Goal: Find specific page/section: Find specific page/section

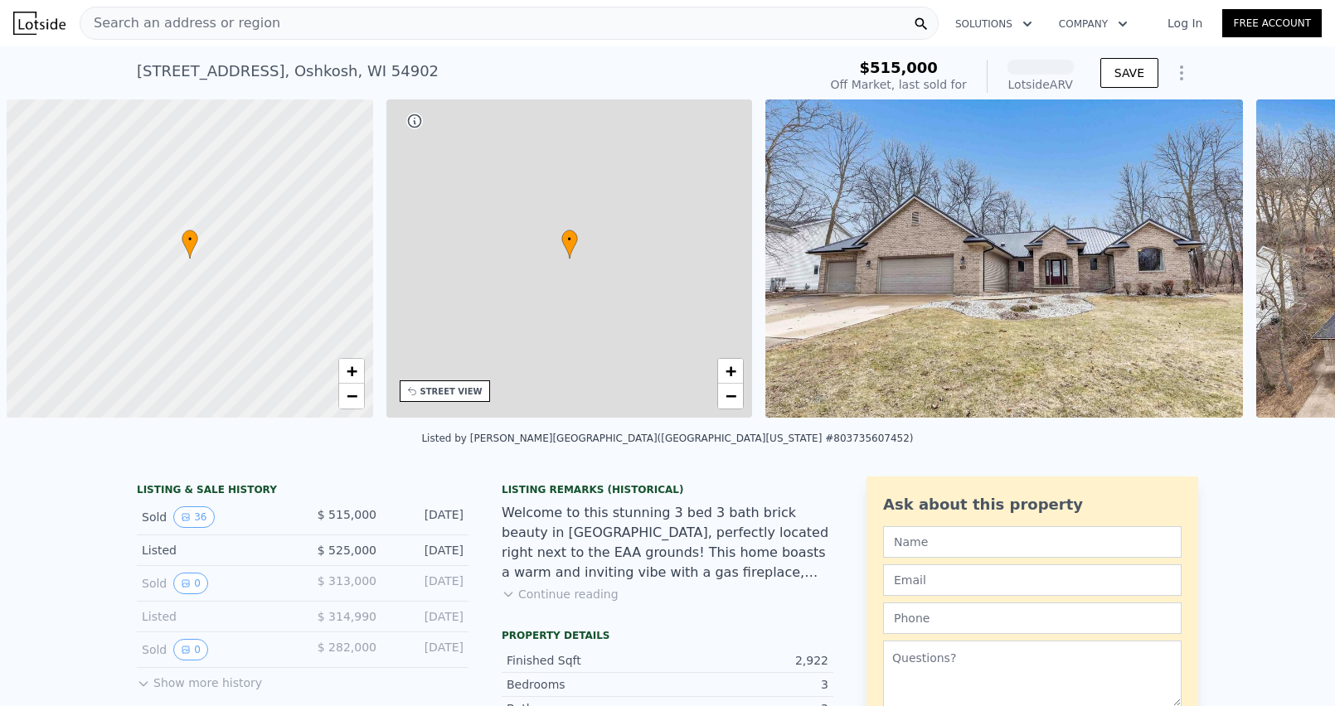
scroll to position [0, 7]
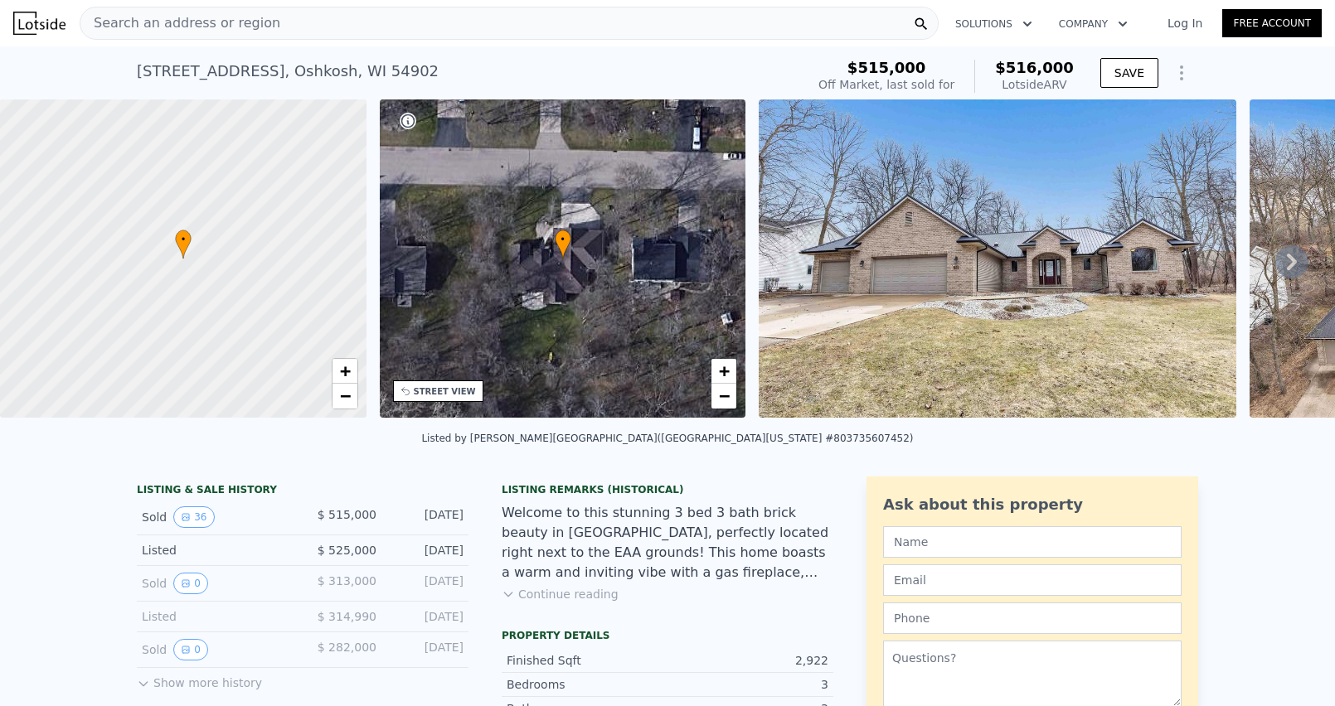
click at [317, 26] on div "Search an address or region" at bounding box center [509, 23] width 859 height 33
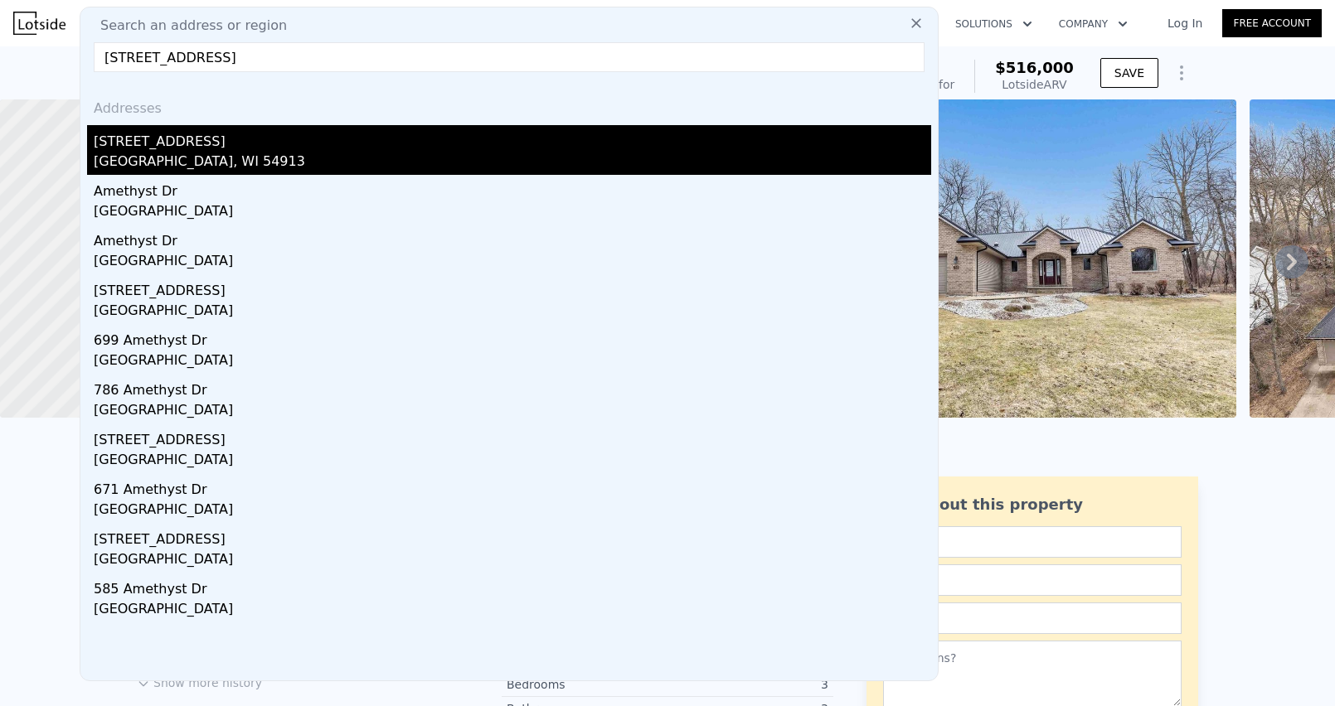
type input "[STREET_ADDRESS]"
click at [202, 152] on div "[GEOGRAPHIC_DATA], WI 54913" at bounding box center [512, 163] width 837 height 23
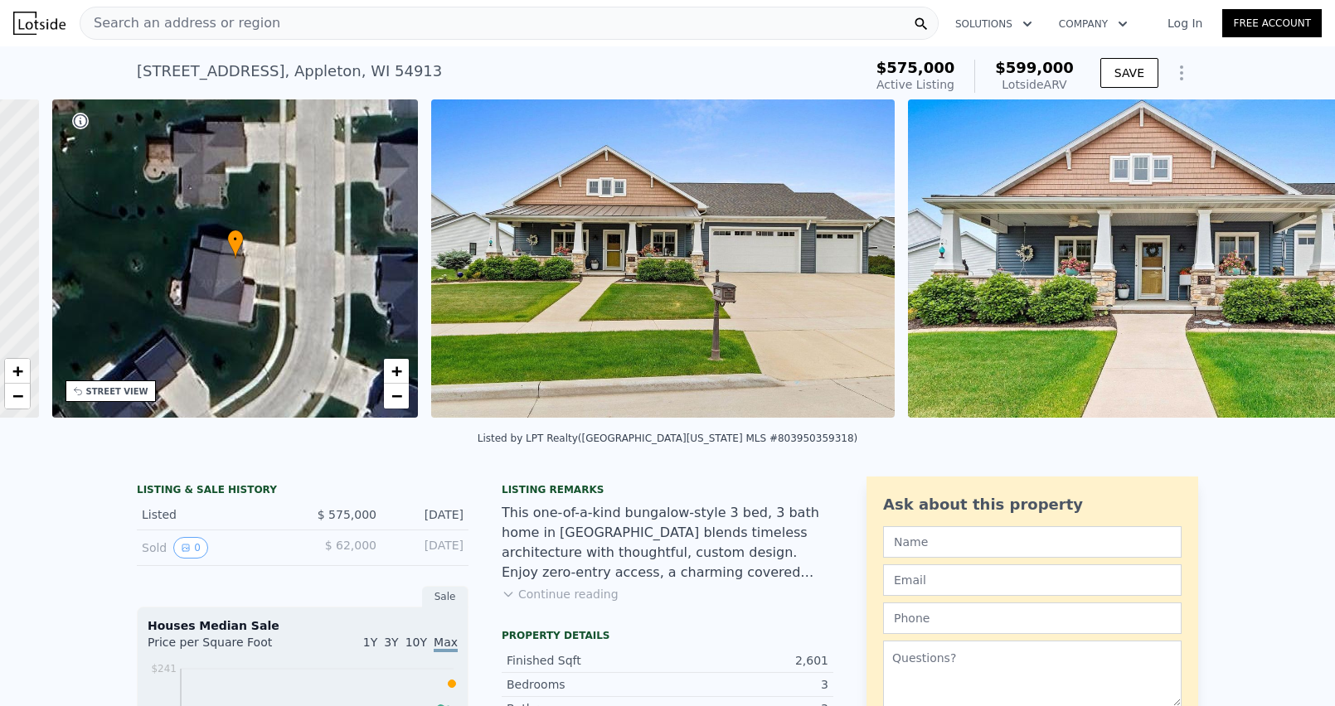
scroll to position [0, 385]
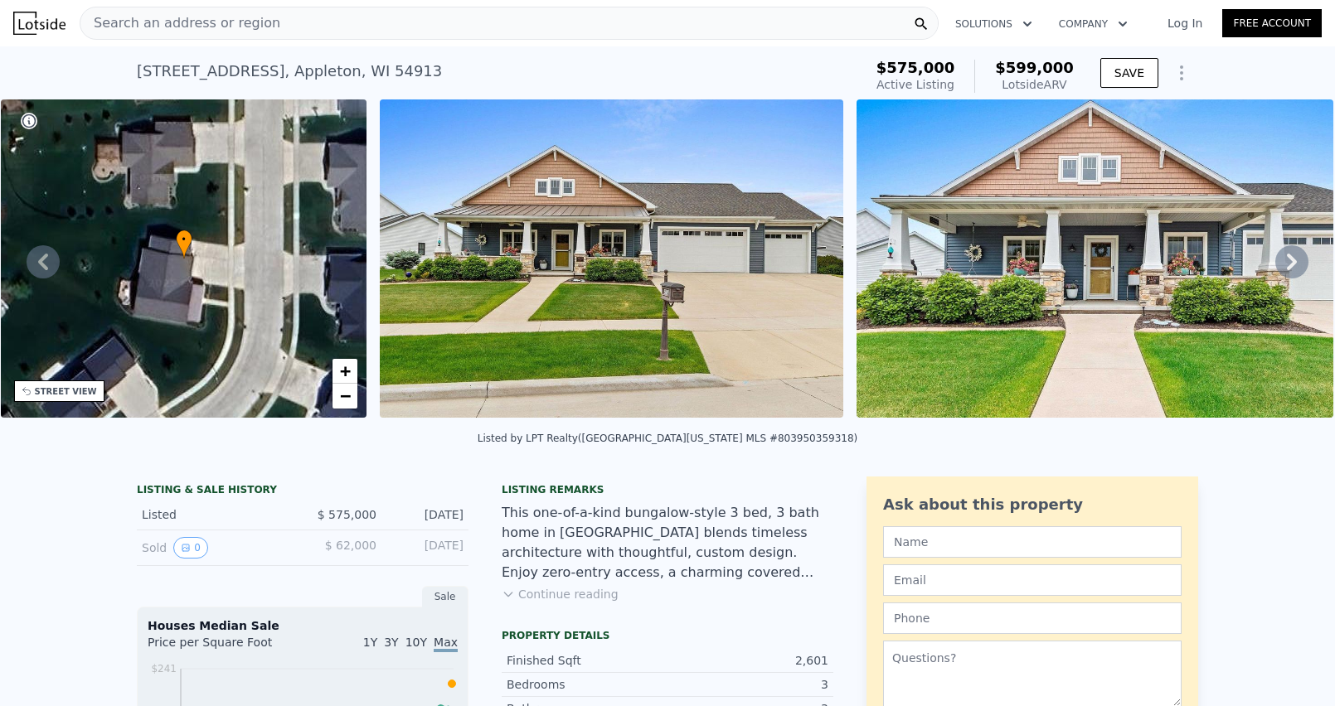
click at [774, 290] on img at bounding box center [611, 258] width 463 height 318
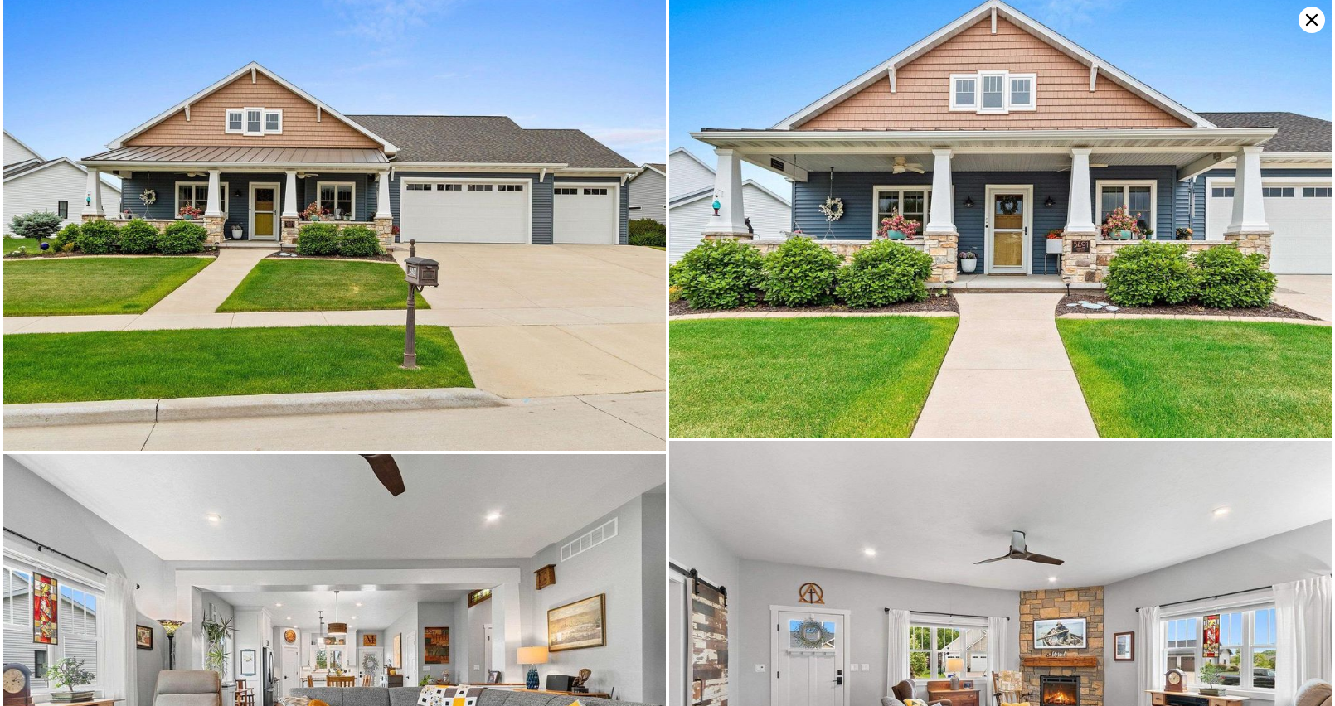
scroll to position [0, 0]
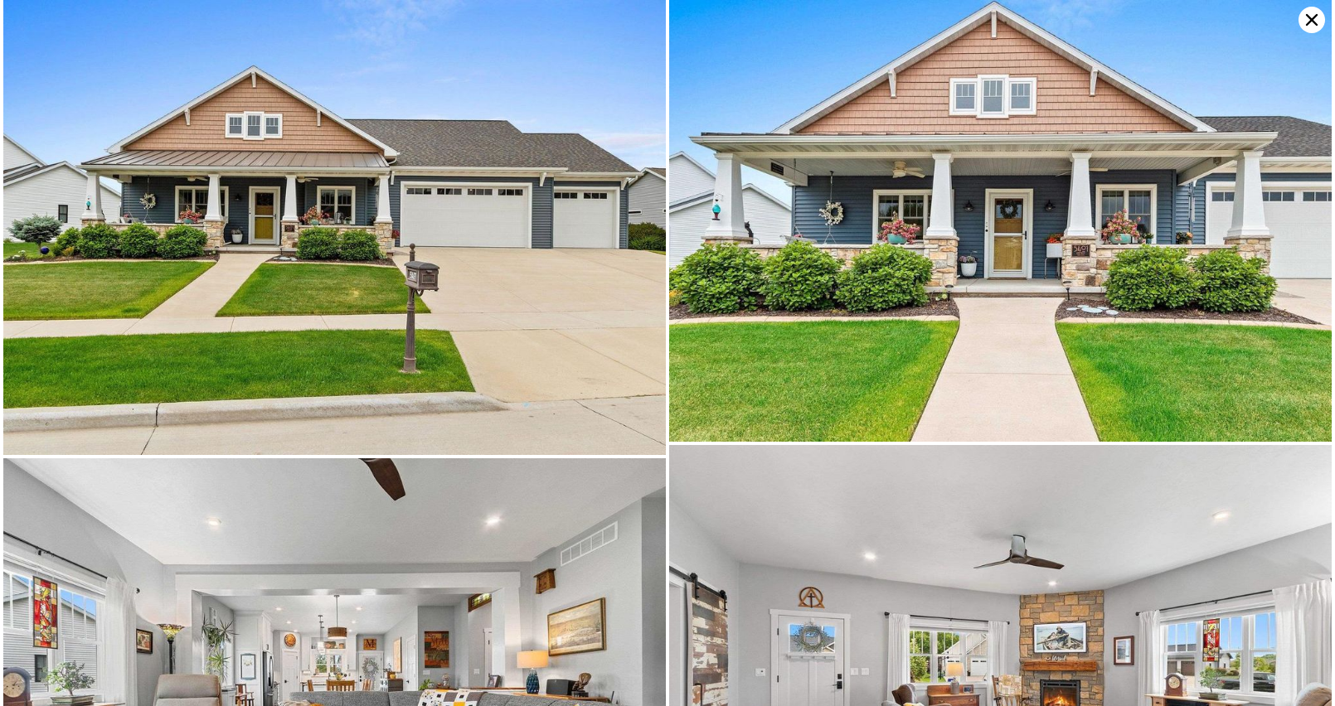
click at [1303, 14] on icon at bounding box center [1311, 20] width 27 height 27
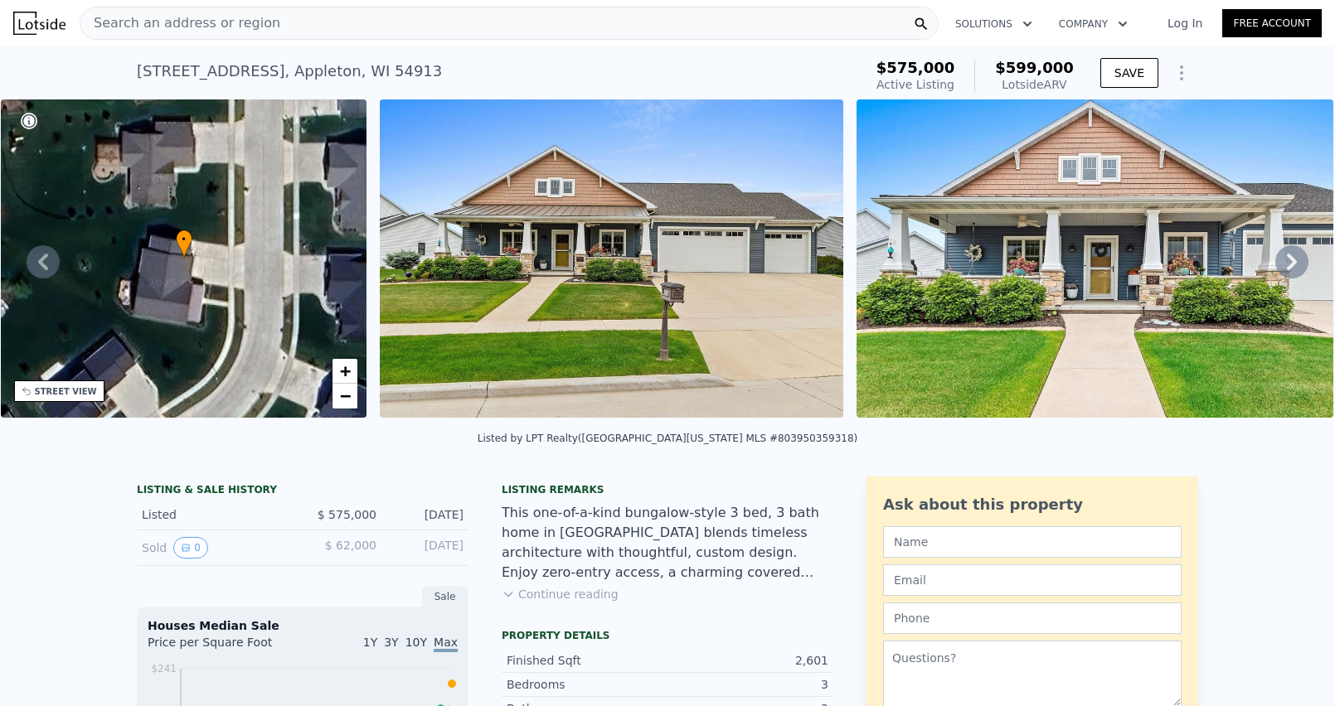
click at [308, 27] on div "Search an address or region" at bounding box center [509, 23] width 859 height 33
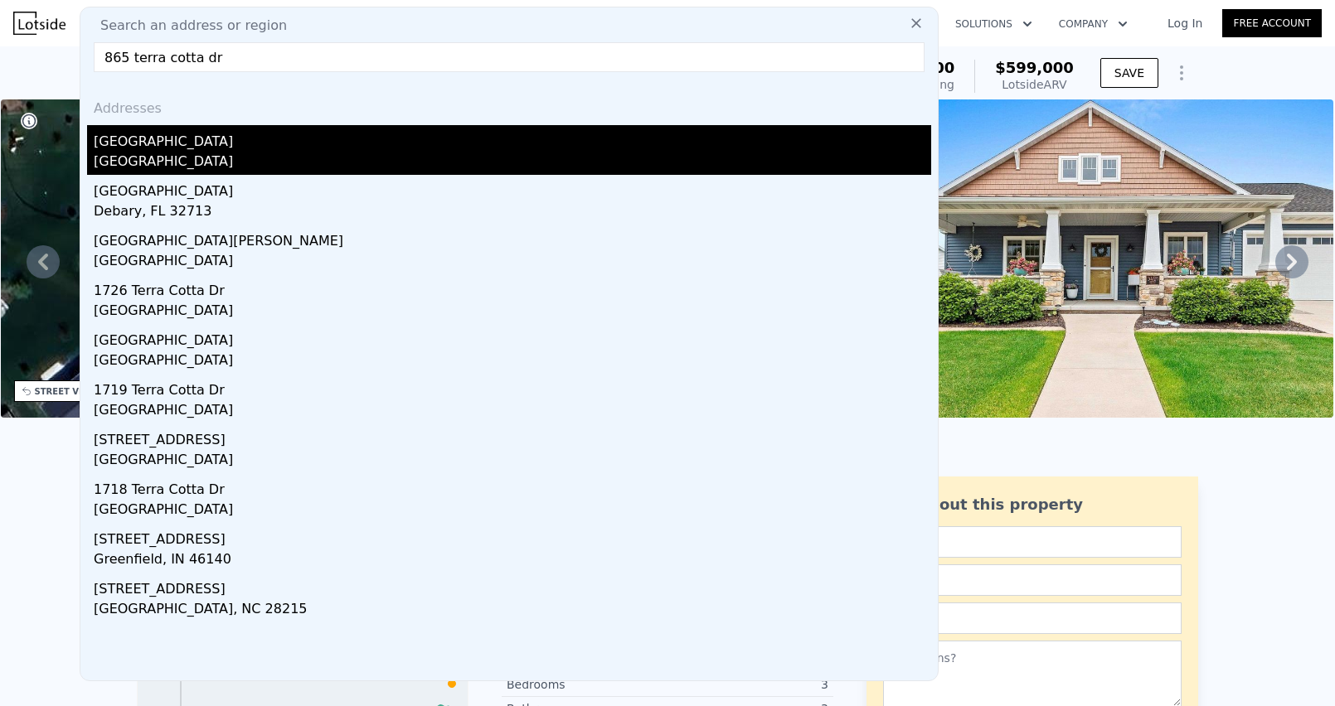
type input "865 terra cotta dr"
click at [184, 155] on div "[GEOGRAPHIC_DATA]" at bounding box center [512, 163] width 837 height 23
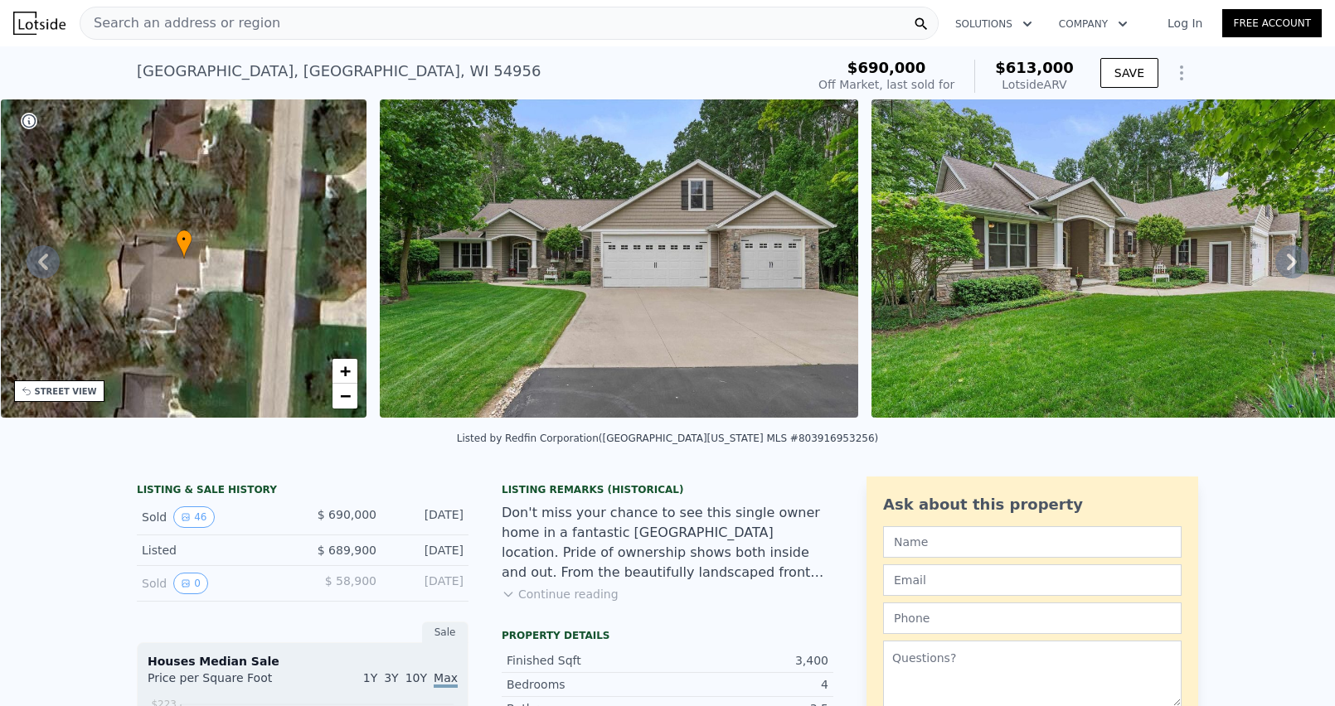
click at [642, 268] on img at bounding box center [619, 258] width 478 height 318
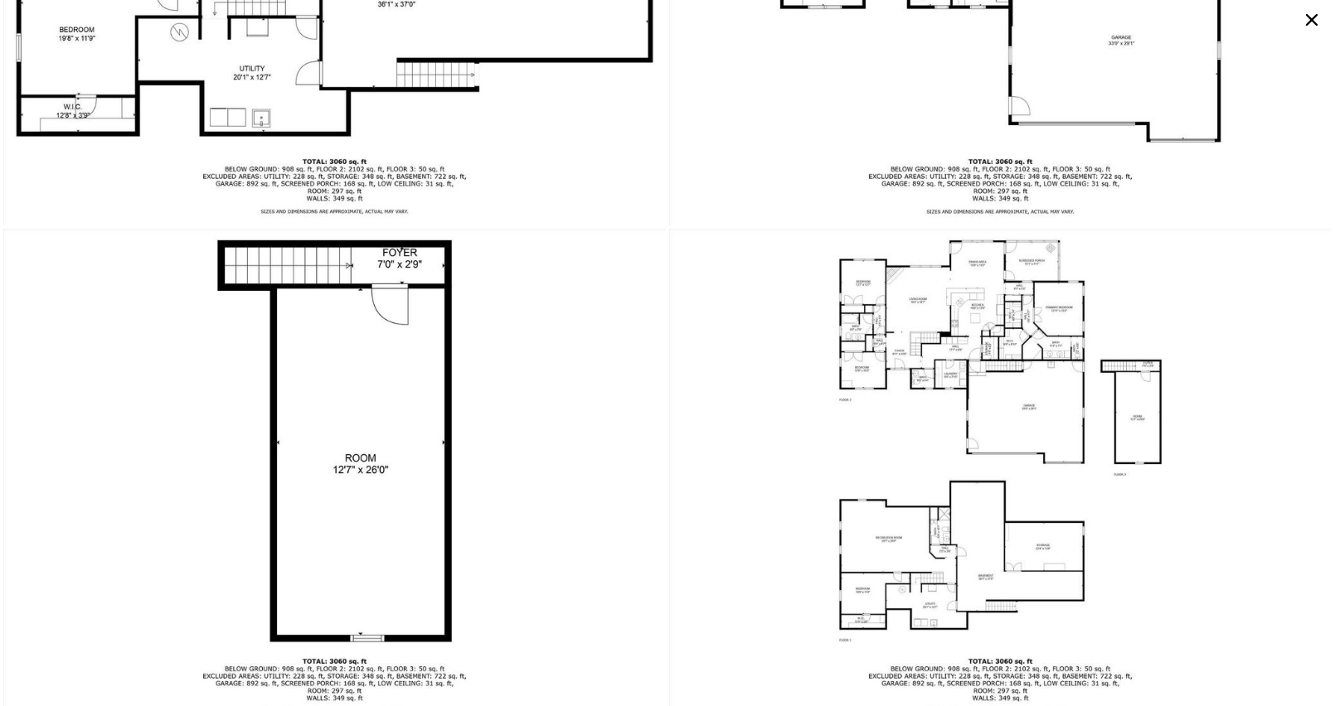
scroll to position [9624, 0]
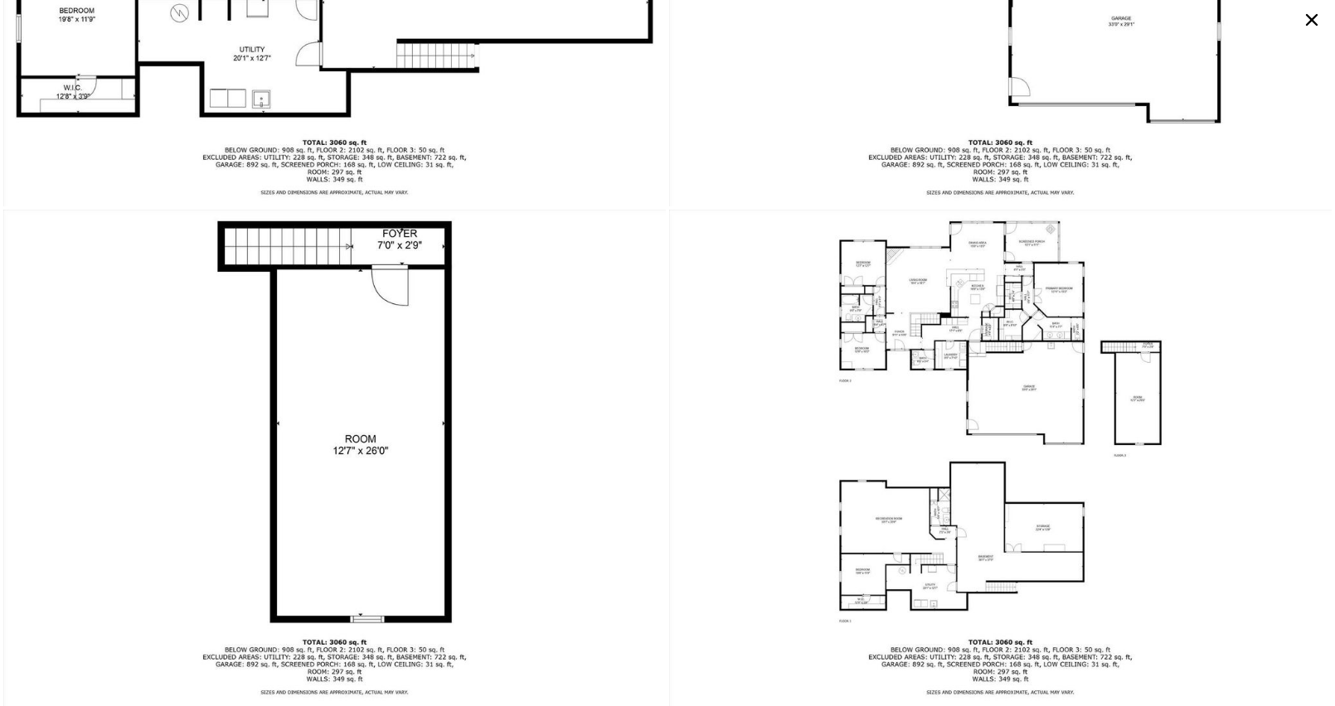
click at [1316, 21] on icon at bounding box center [1311, 20] width 27 height 27
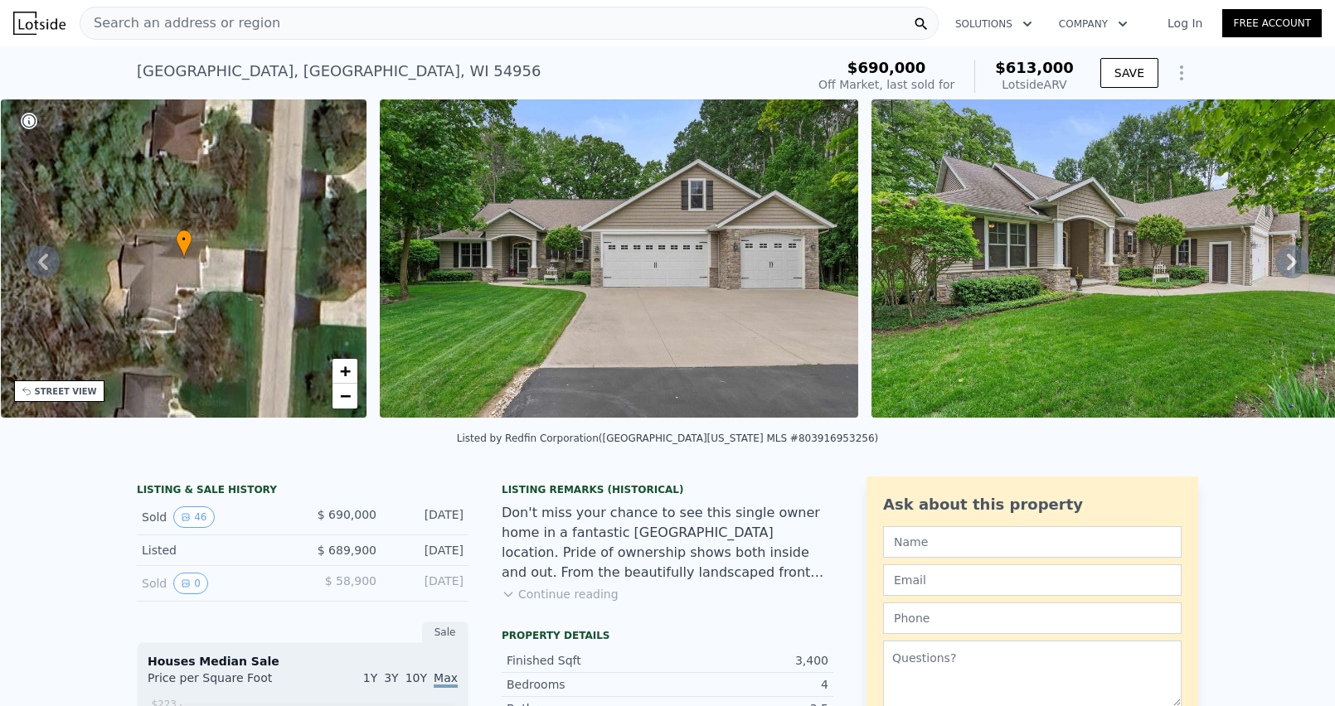
click at [390, 23] on div "Search an address or region" at bounding box center [509, 23] width 859 height 33
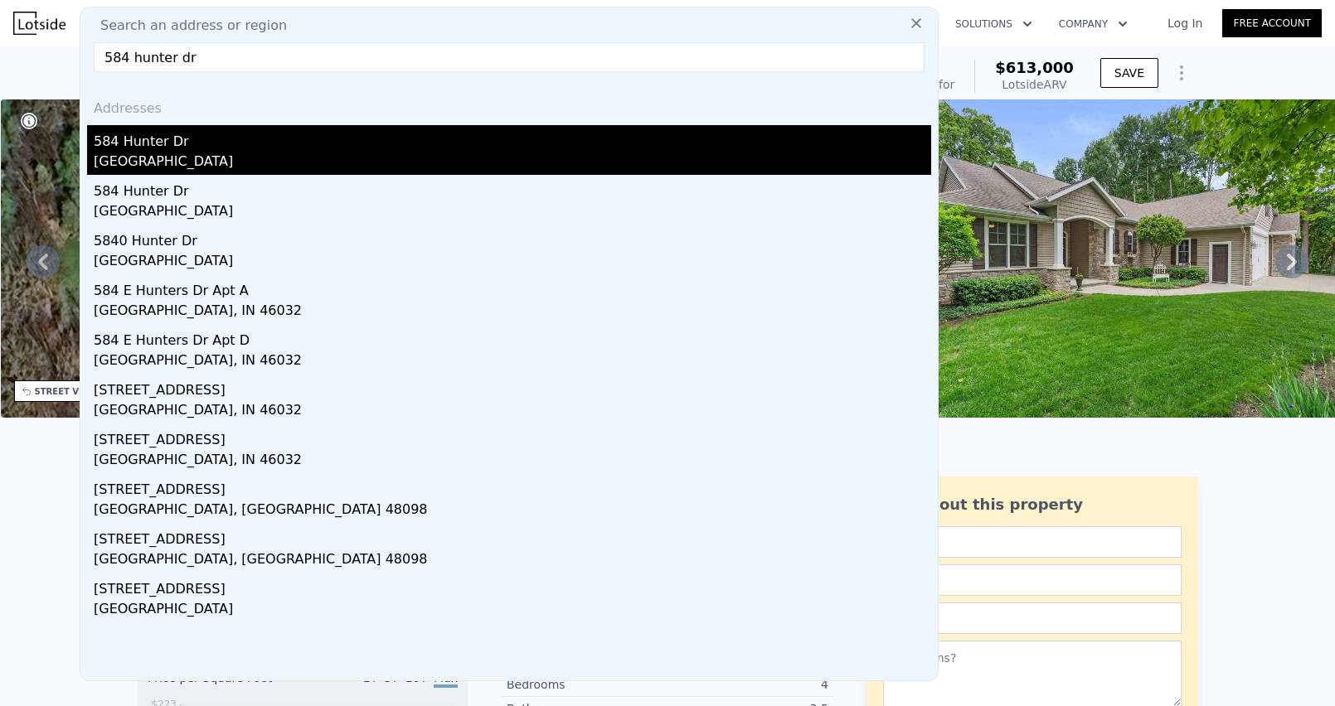
type input "584 hunter dr"
click at [148, 149] on div "584 Hunter Dr" at bounding box center [512, 138] width 837 height 27
